Goal: Information Seeking & Learning: Learn about a topic

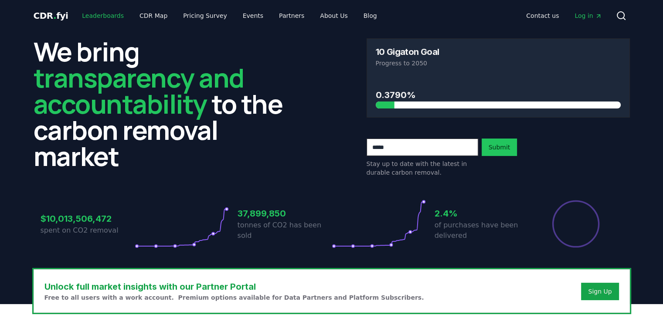
click at [89, 14] on link "Leaderboards" at bounding box center [103, 16] width 56 height 16
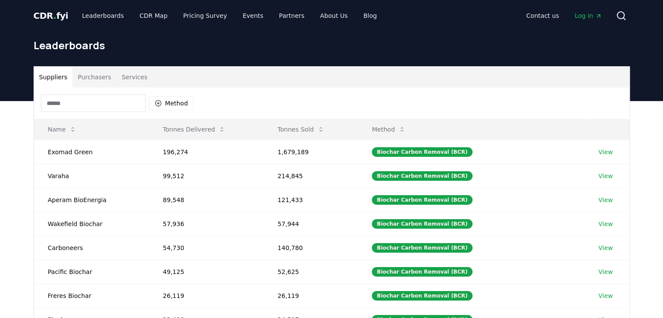
click at [124, 77] on button "Services" at bounding box center [134, 77] width 36 height 21
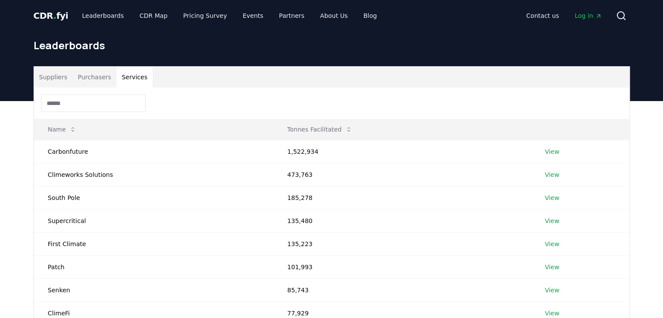
click at [120, 102] on input at bounding box center [93, 103] width 105 height 17
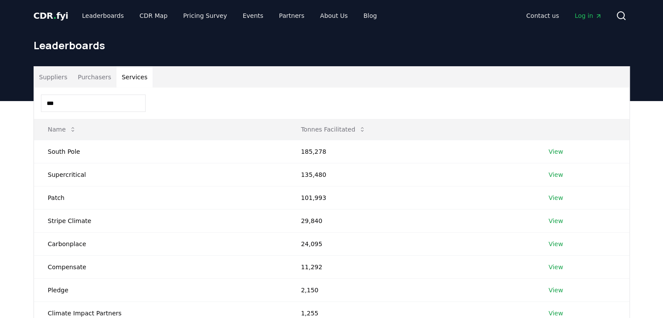
type input "****"
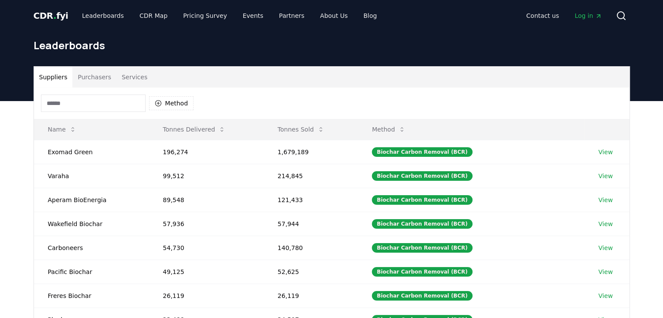
click at [54, 74] on button "Suppliers" at bounding box center [53, 77] width 39 height 21
click at [96, 83] on button "Purchasers" at bounding box center [94, 77] width 44 height 21
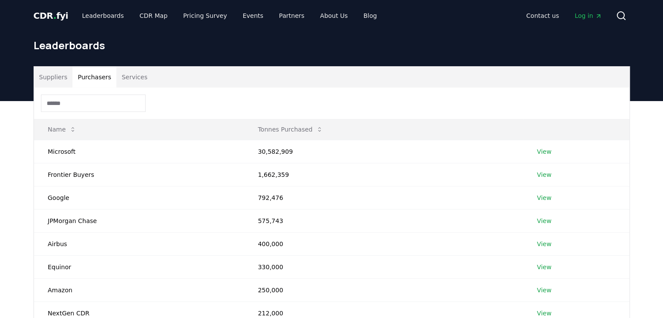
click at [84, 106] on input at bounding box center [93, 103] width 105 height 17
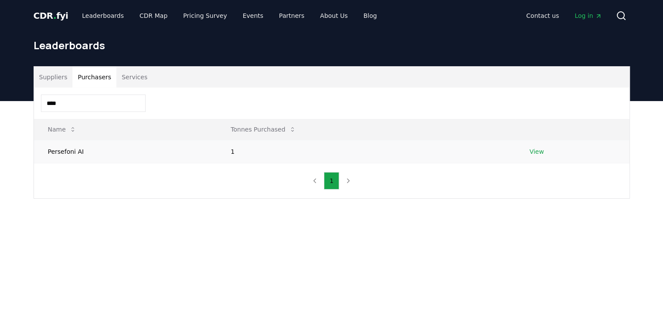
type input "****"
click at [73, 151] on td "Persefoni AI" at bounding box center [125, 151] width 183 height 23
click at [540, 153] on link "View" at bounding box center [537, 151] width 14 height 9
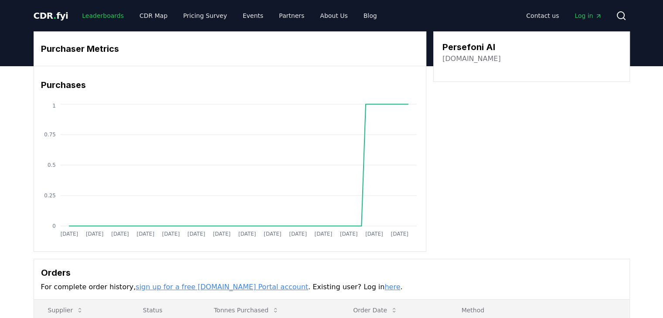
click at [94, 14] on link "Leaderboards" at bounding box center [103, 16] width 56 height 16
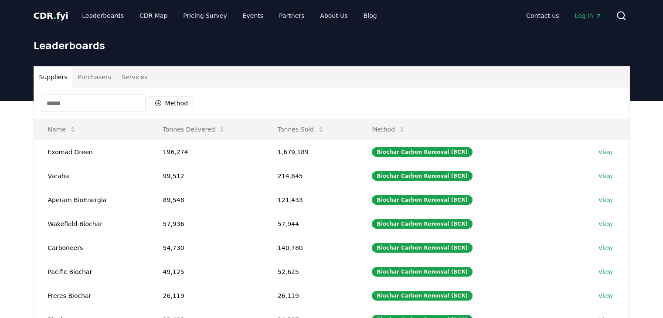
click at [92, 82] on button "Purchasers" at bounding box center [94, 77] width 44 height 21
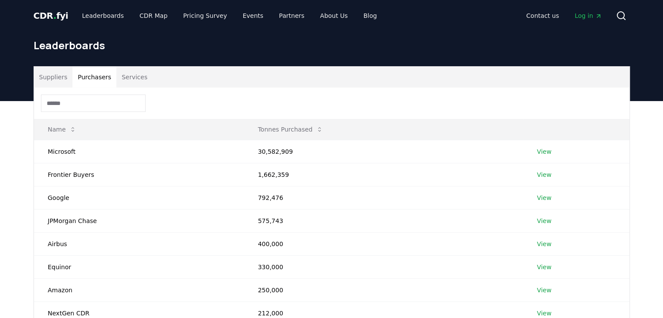
click at [125, 70] on button "Services" at bounding box center [134, 77] width 36 height 21
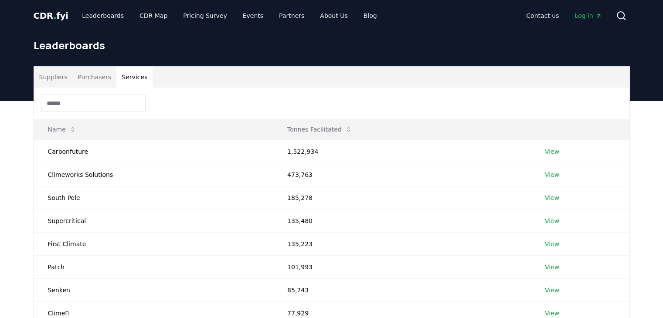
click at [116, 109] on input at bounding box center [93, 103] width 105 height 17
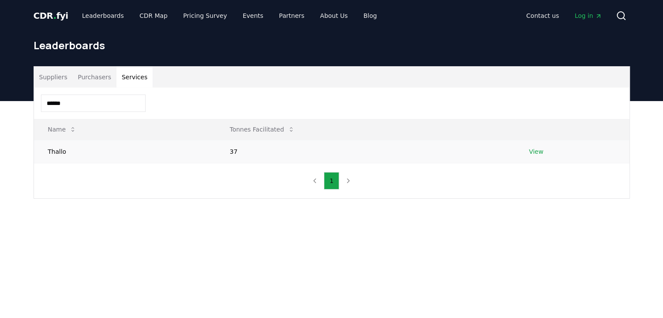
type input "******"
click at [535, 147] on link "View" at bounding box center [536, 151] width 14 height 9
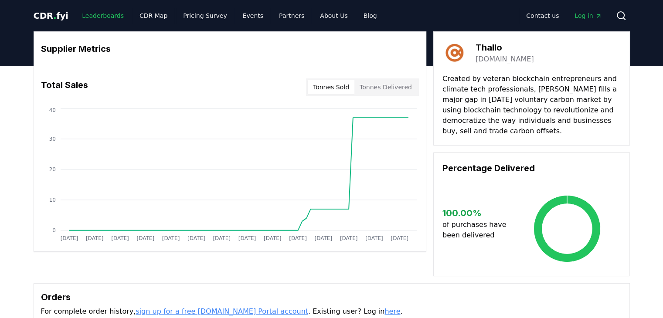
click at [94, 20] on link "Leaderboards" at bounding box center [103, 16] width 56 height 16
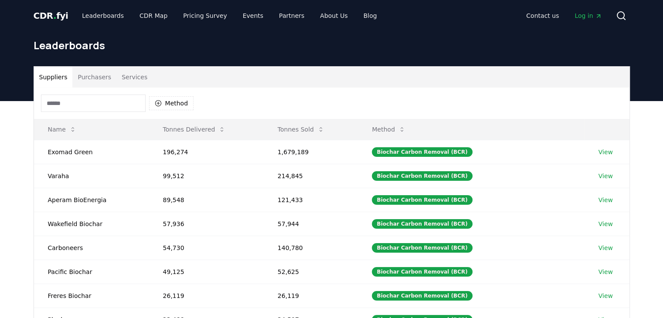
click at [120, 80] on button "Services" at bounding box center [134, 77] width 36 height 21
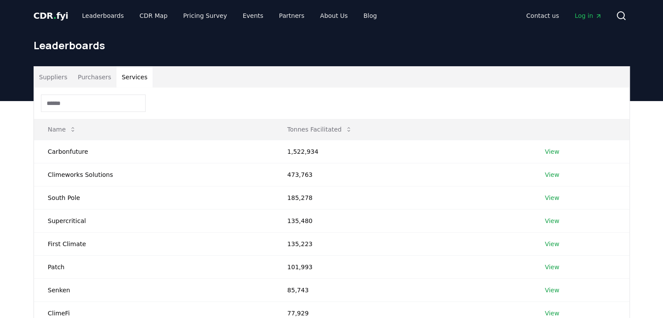
click at [117, 99] on input at bounding box center [93, 103] width 105 height 17
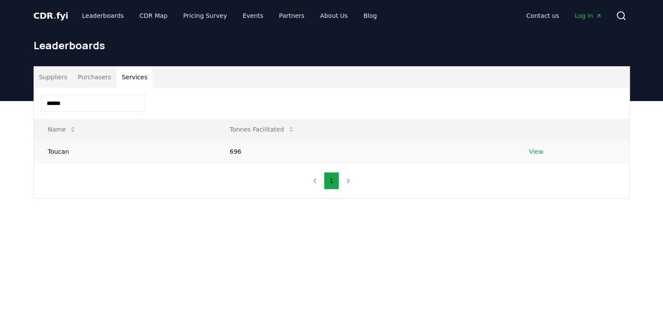
type input "******"
click at [534, 154] on link "View" at bounding box center [536, 151] width 14 height 9
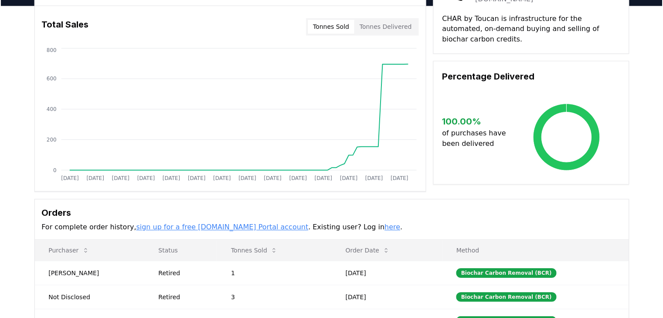
scroll to position [40, 0]
